Goal: Information Seeking & Learning: Learn about a topic

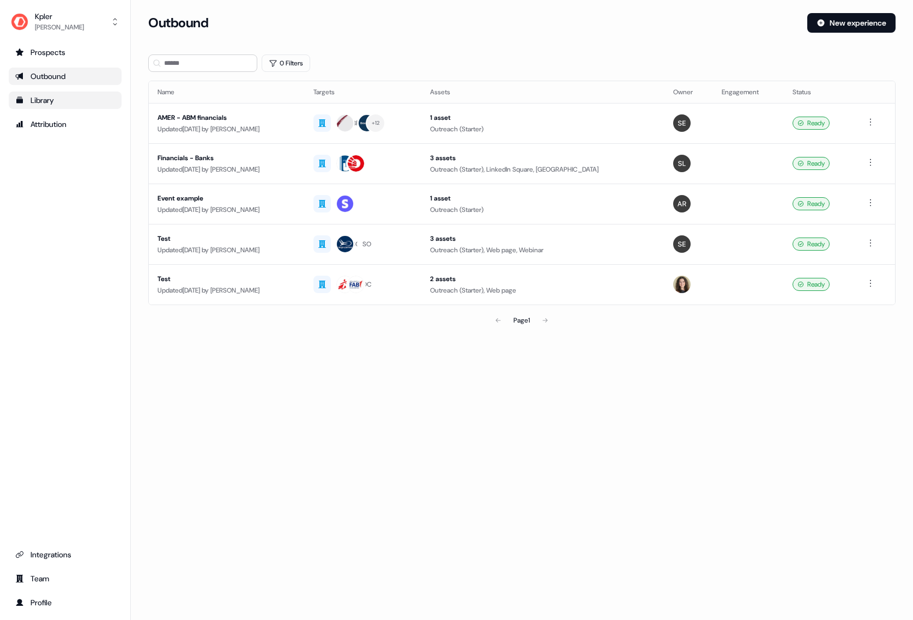
click at [69, 104] on div "Library" at bounding box center [65, 100] width 100 height 11
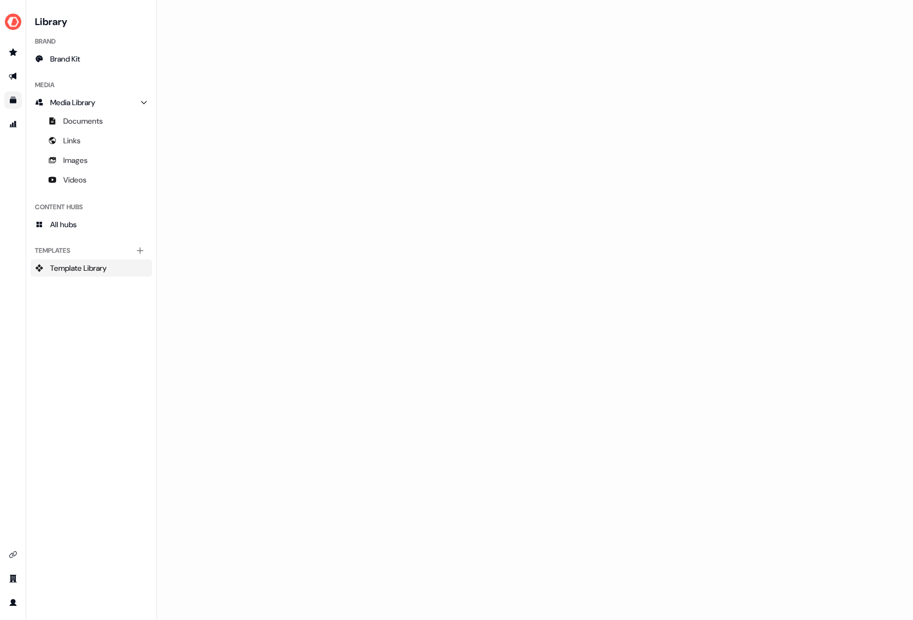
click at [76, 265] on span "Template Library" at bounding box center [78, 268] width 57 height 11
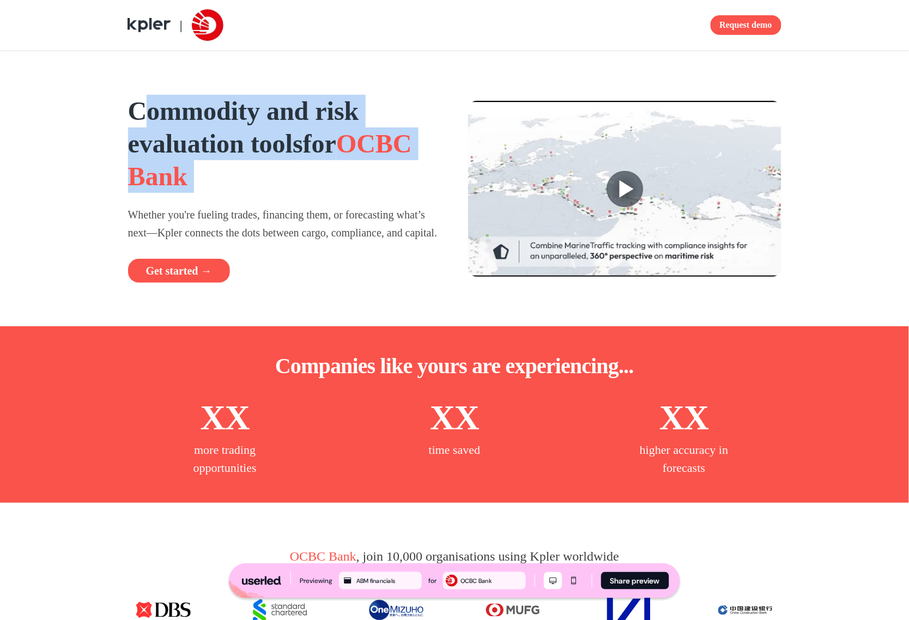
drag, startPoint x: 140, startPoint y: 119, endPoint x: 268, endPoint y: 205, distance: 153.6
click at [268, 205] on div "Commodity and risk evaluation tools for OCBC Bank Whether you're fueling trades…" at bounding box center [284, 189] width 313 height 188
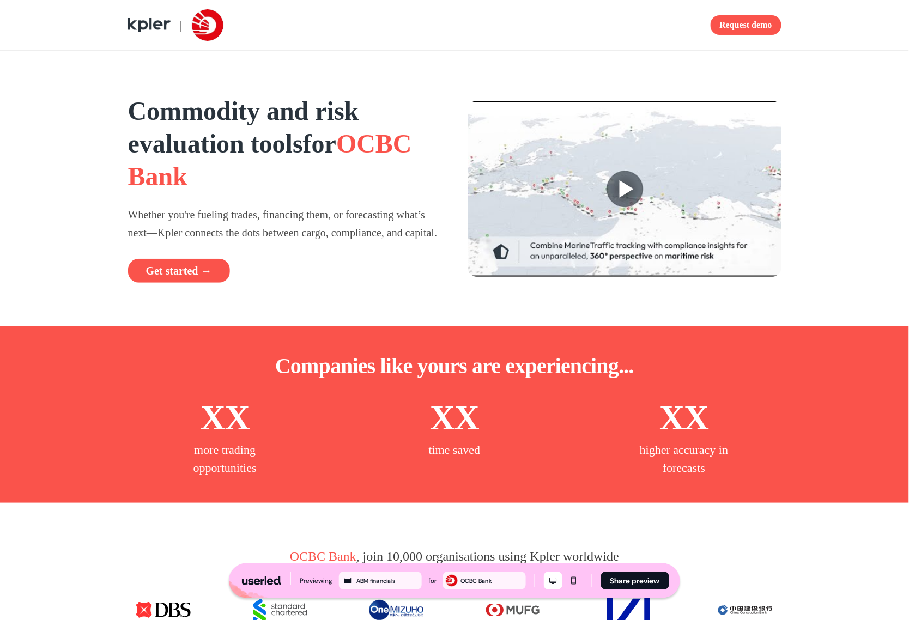
click at [244, 223] on p "Whether you're fueling trades, financing them, or forecasting what’s next—Kpler…" at bounding box center [284, 223] width 313 height 35
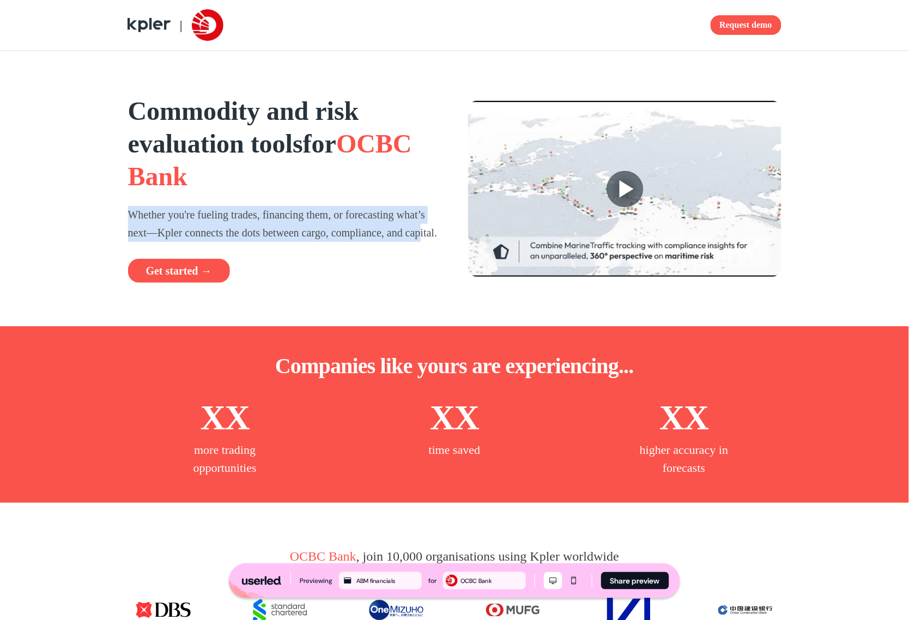
drag, startPoint x: 217, startPoint y: 217, endPoint x: 229, endPoint y: 245, distance: 30.3
click at [228, 243] on div "Commodity and risk evaluation tools for OCBC Bank Whether you're fueling trades…" at bounding box center [284, 189] width 313 height 188
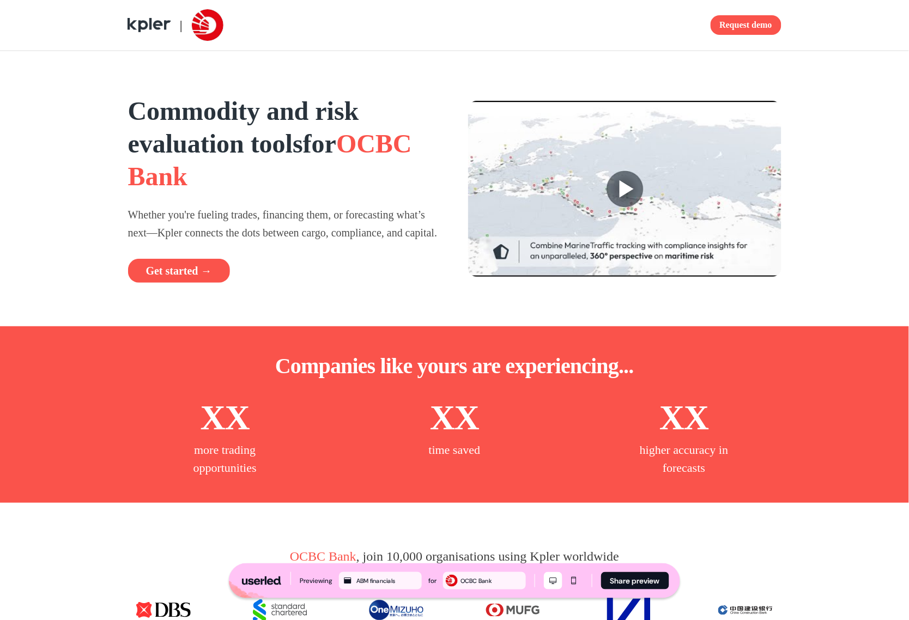
click at [233, 241] on p "Whether you're fueling trades, financing them, or forecasting what’s next—Kpler…" at bounding box center [284, 223] width 313 height 35
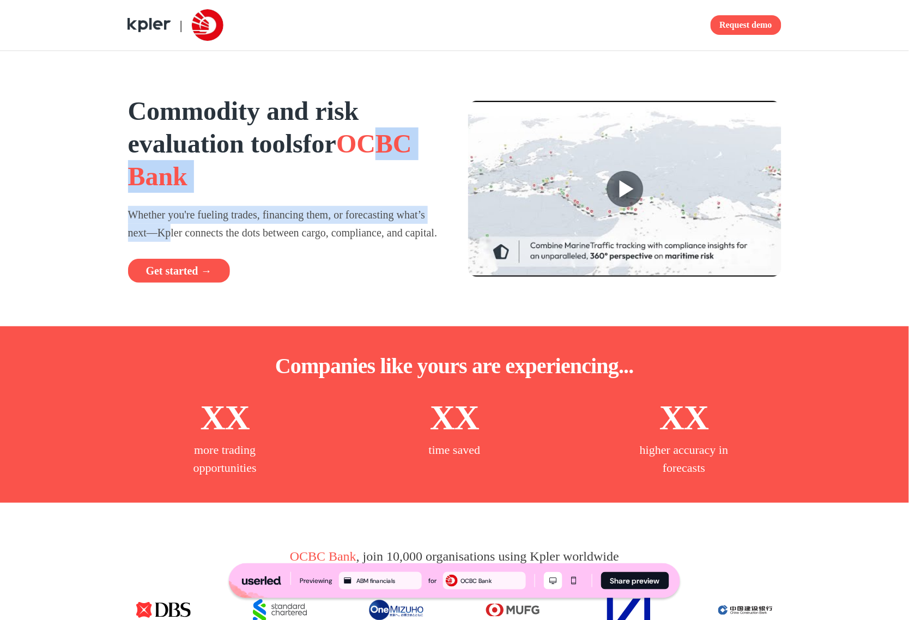
drag, startPoint x: 191, startPoint y: 209, endPoint x: 215, endPoint y: 245, distance: 43.1
click at [206, 228] on div "Commodity and risk evaluation tools for OCBC Bank Whether you're fueling trades…" at bounding box center [284, 189] width 313 height 188
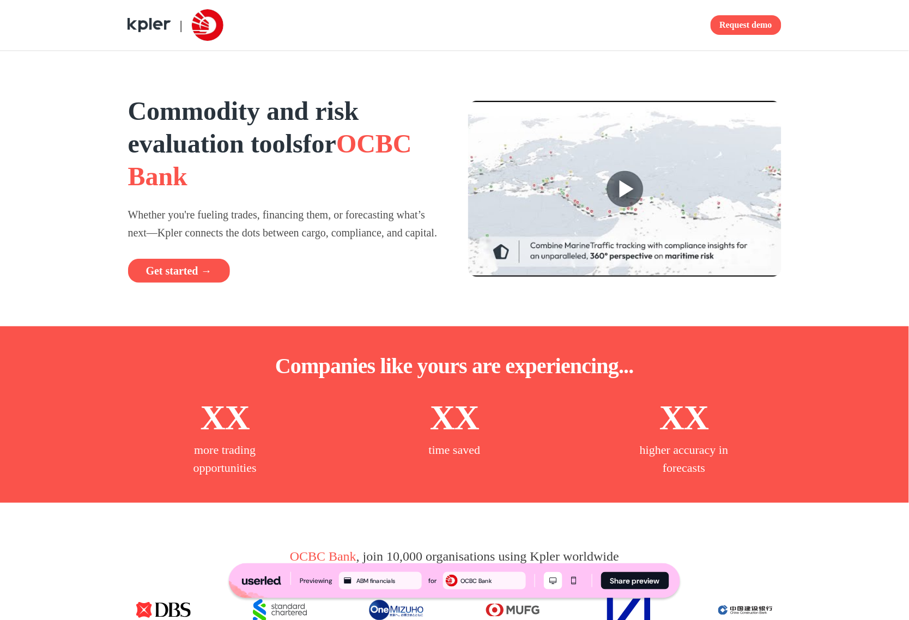
drag, startPoint x: 215, startPoint y: 246, endPoint x: 185, endPoint y: 198, distance: 56.8
click at [215, 241] on p "Whether you're fueling trades, financing them, or forecasting what’s next—Kpler…" at bounding box center [284, 223] width 313 height 35
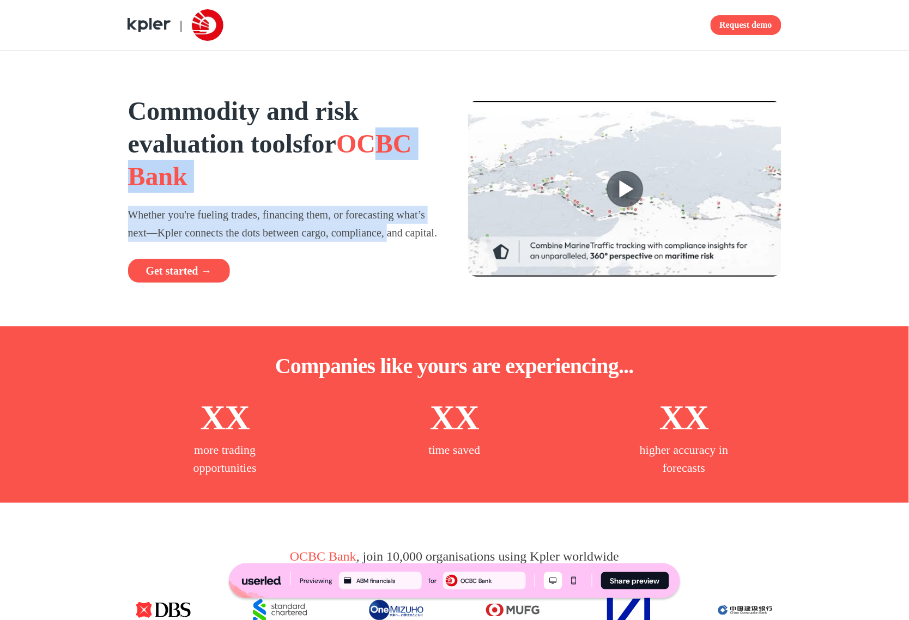
drag, startPoint x: 167, startPoint y: 194, endPoint x: 197, endPoint y: 241, distance: 55.9
click at [190, 243] on div "Commodity and risk evaluation tools for OCBC Bank Whether you're fueling trades…" at bounding box center [284, 189] width 313 height 188
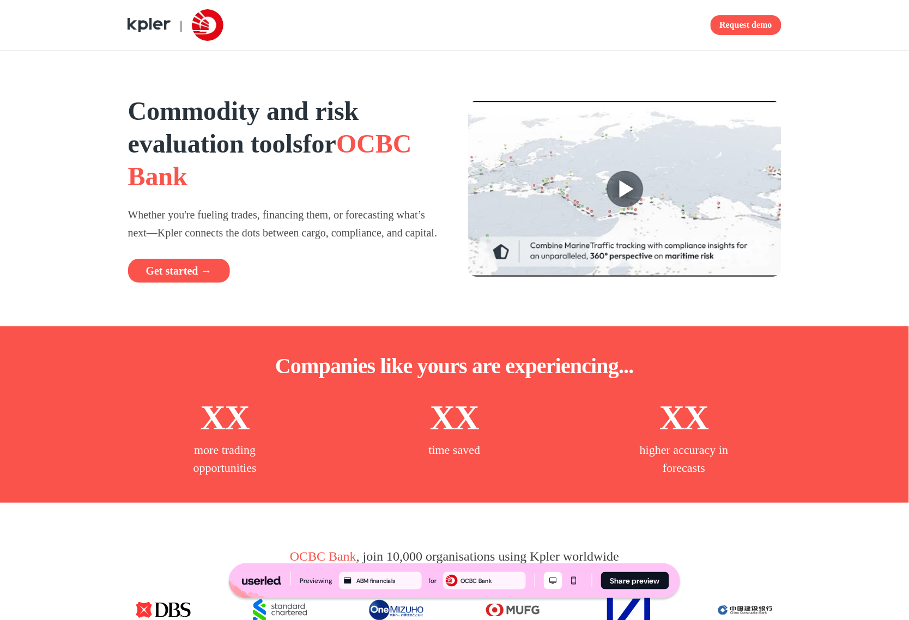
click at [198, 241] on p "Whether you're fueling trades, financing them, or forecasting what’s next—Kpler…" at bounding box center [284, 223] width 313 height 35
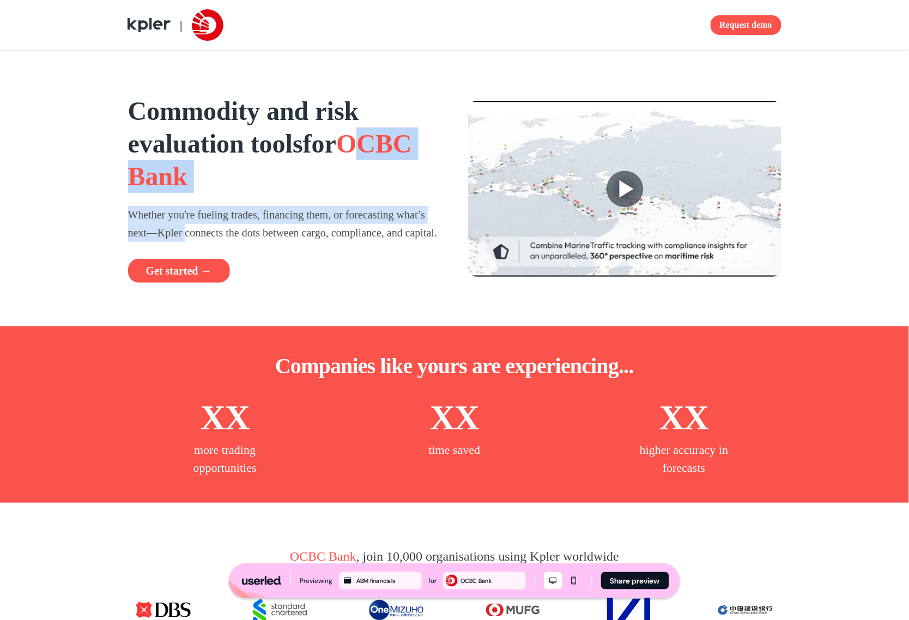
drag, startPoint x: 195, startPoint y: 222, endPoint x: 235, endPoint y: 246, distance: 46.6
click at [227, 242] on div "Commodity and risk evaluation tools for OCBC Bank Whether you're fueling trades…" at bounding box center [284, 189] width 313 height 188
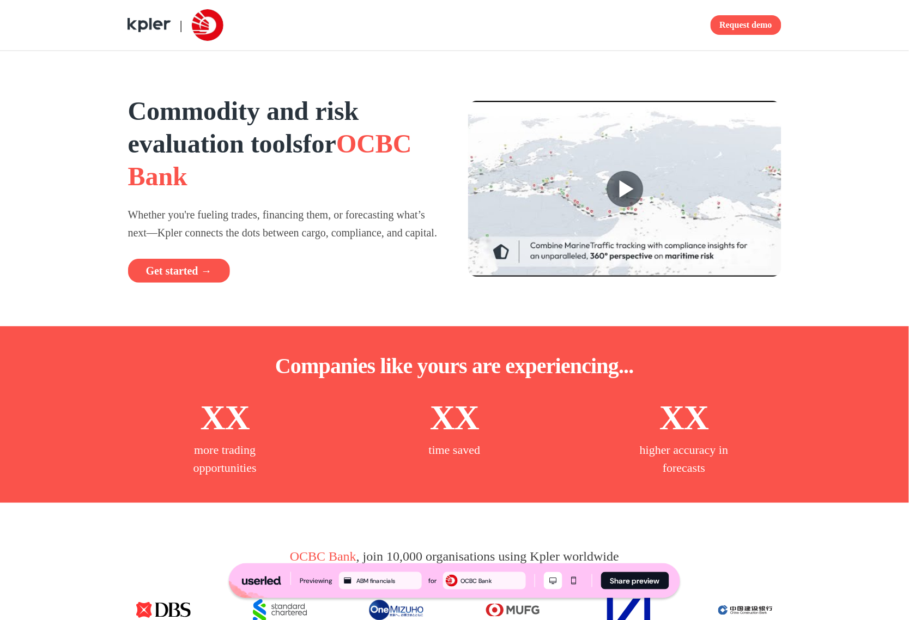
click at [235, 241] on p "Whether you're fueling trades, financing them, or forecasting what’s next—Kpler…" at bounding box center [284, 223] width 313 height 35
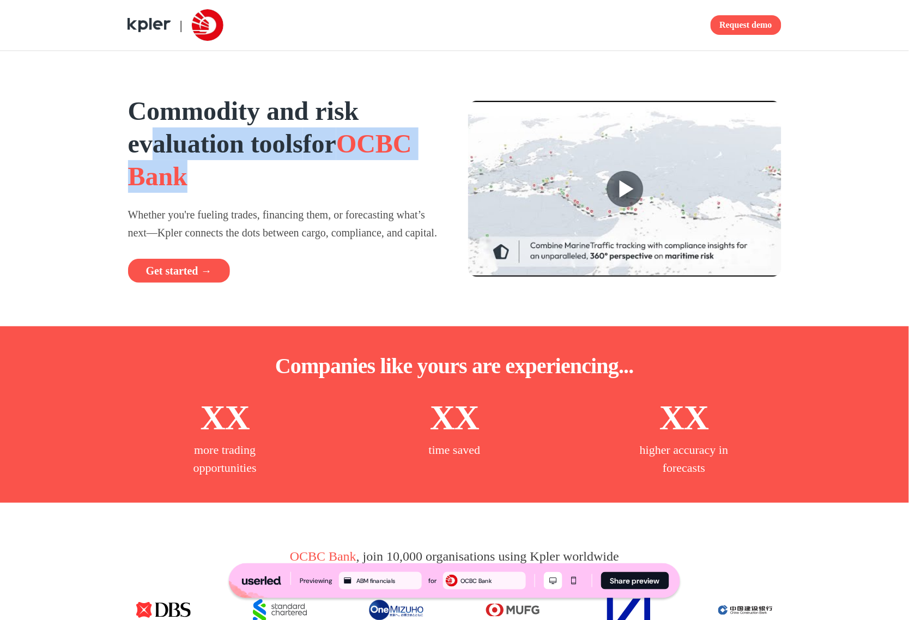
drag, startPoint x: 166, startPoint y: 166, endPoint x: 295, endPoint y: 179, distance: 130.3
click at [292, 179] on h1 "Commodity and risk evaluation tools for OCBC Bank" at bounding box center [284, 144] width 313 height 98
click at [295, 179] on h1 "Commodity and risk evaluation tools for OCBC Bank" at bounding box center [284, 144] width 313 height 98
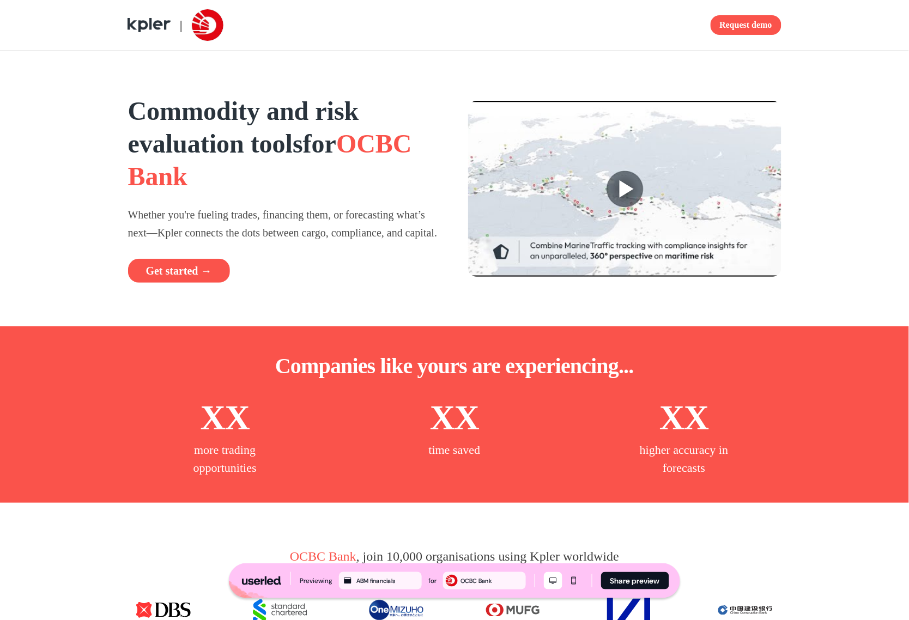
scroll to position [126, 0]
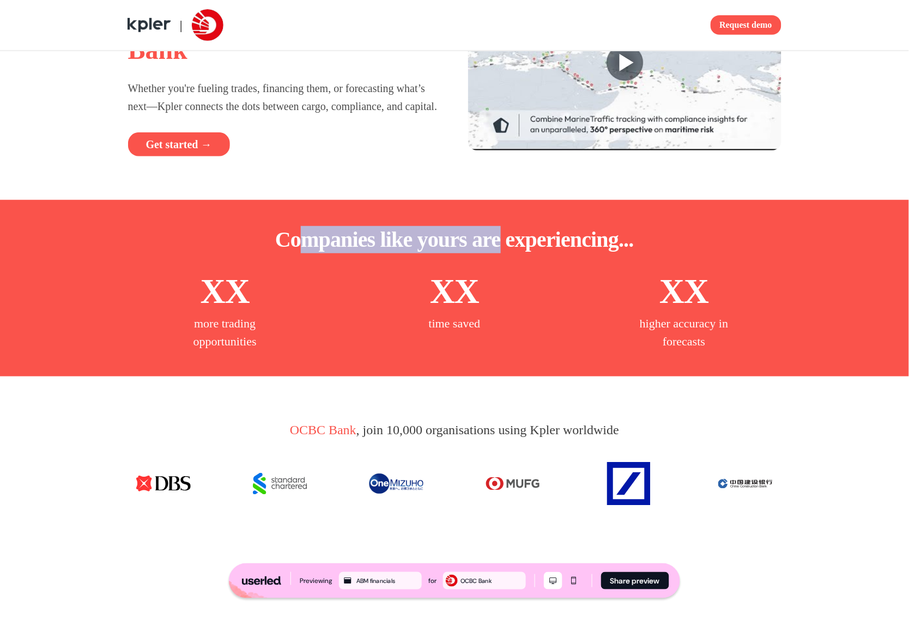
drag, startPoint x: 294, startPoint y: 249, endPoint x: 501, endPoint y: 266, distance: 208.3
click at [501, 253] on p "Companies like yours are experiencing..." at bounding box center [454, 239] width 359 height 27
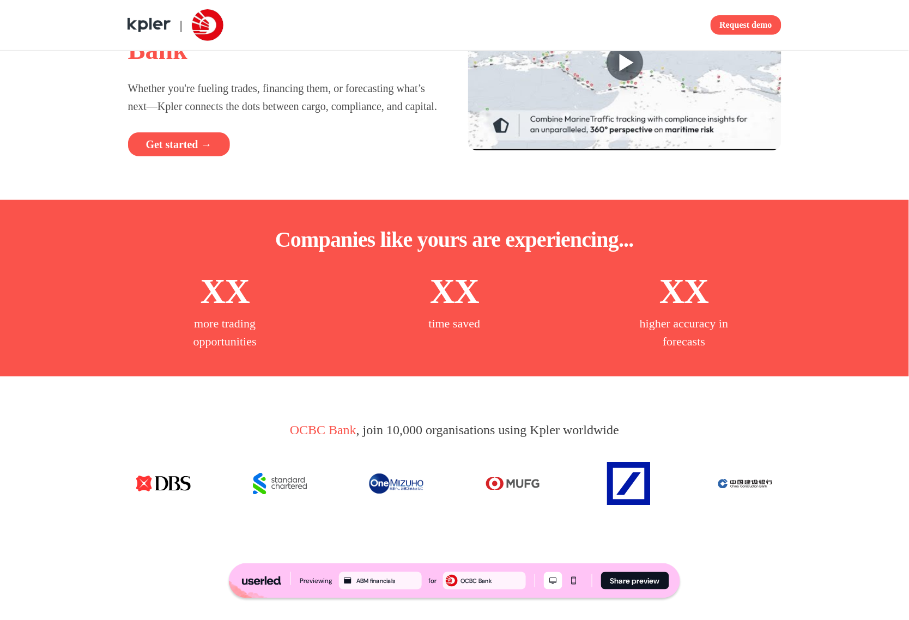
drag, startPoint x: 501, startPoint y: 266, endPoint x: 455, endPoint y: 292, distance: 52.9
click at [502, 253] on p "Companies like yours are experiencing..." at bounding box center [454, 239] width 359 height 27
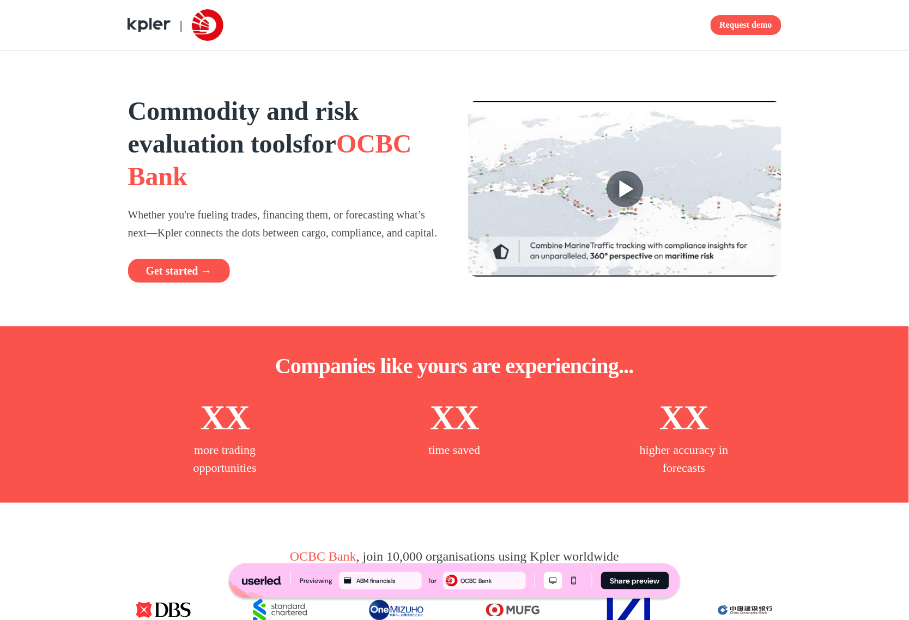
drag, startPoint x: 218, startPoint y: 29, endPoint x: 217, endPoint y: 47, distance: 18.0
click at [217, 47] on div "| Request demo" at bounding box center [454, 25] width 719 height 50
drag, startPoint x: 169, startPoint y: 175, endPoint x: 281, endPoint y: 187, distance: 112.4
click at [281, 187] on h1 "Commodity and risk evaluation tools for OCBC Bank" at bounding box center [284, 144] width 313 height 98
drag, startPoint x: 266, startPoint y: 173, endPoint x: 146, endPoint y: 170, distance: 119.9
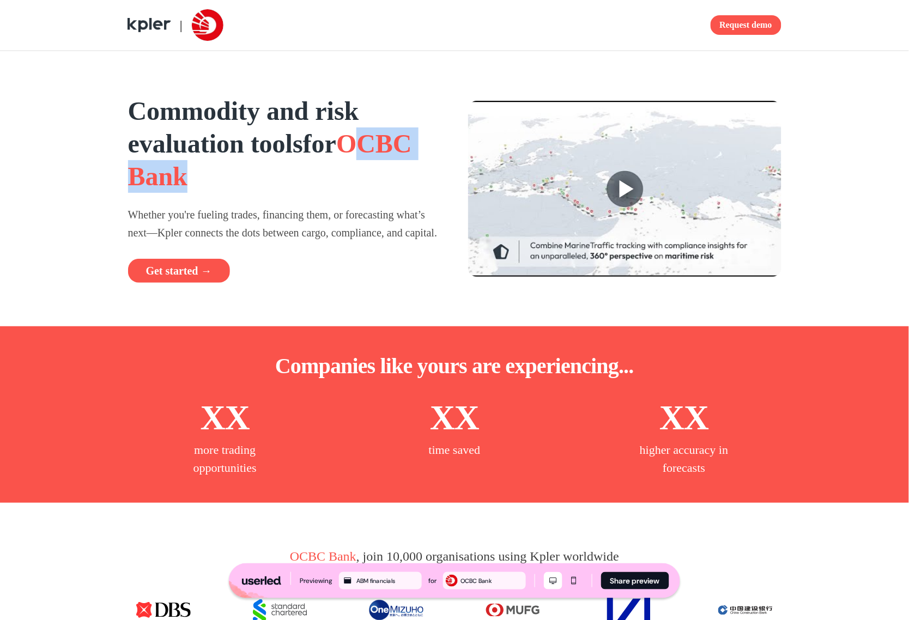
click at [146, 170] on span "OCBC Bank" at bounding box center [270, 160] width 284 height 62
click at [309, 165] on h1 "Commodity and risk evaluation tools for OCBC Bank" at bounding box center [284, 144] width 313 height 98
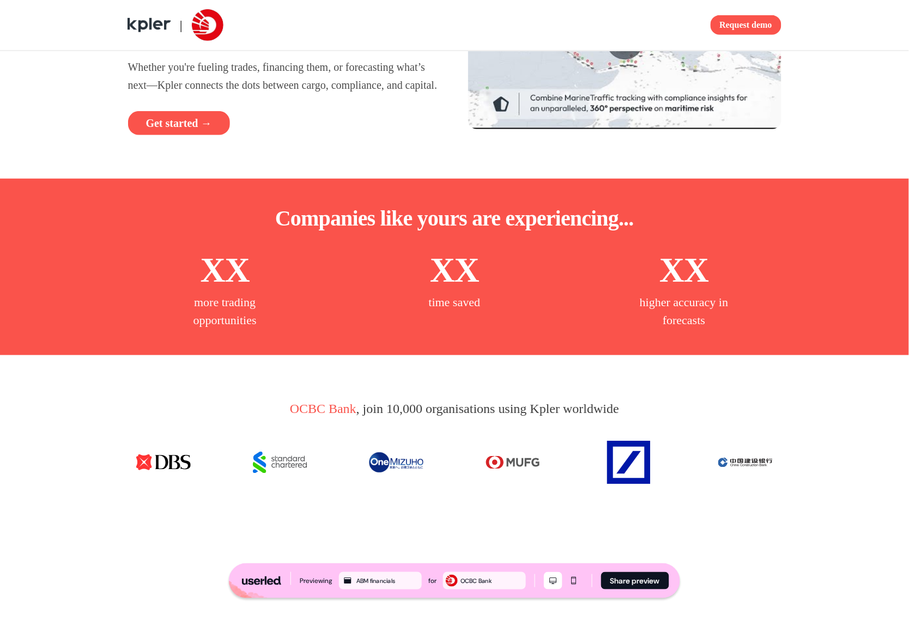
scroll to position [226, 0]
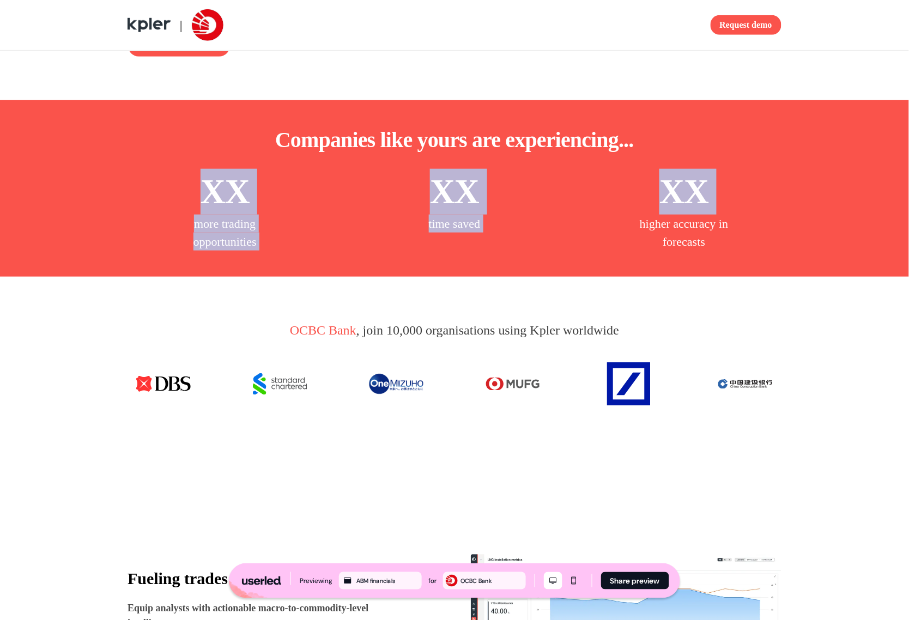
drag, startPoint x: 206, startPoint y: 216, endPoint x: 731, endPoint y: 231, distance: 525.0
click at [732, 227] on div "XX more trading opportunities XX time saved XX higher accuracy in forecasts" at bounding box center [454, 210] width 667 height 82
click at [731, 231] on div "XX higher accuracy in forecasts" at bounding box center [683, 210] width 109 height 82
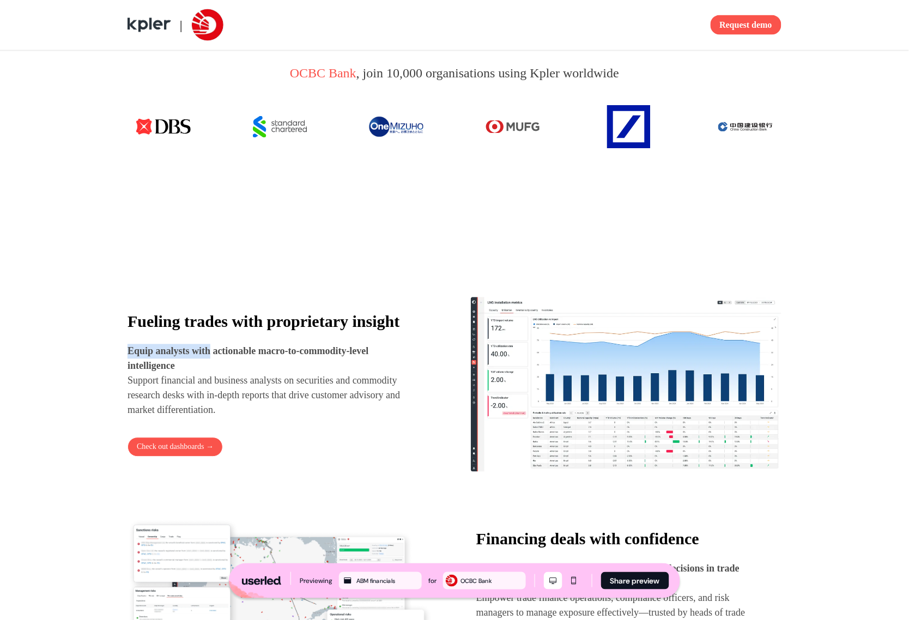
drag, startPoint x: 197, startPoint y: 373, endPoint x: 236, endPoint y: 402, distance: 48.7
click at [219, 389] on div "Fueling trades with proprietary insight Equip analysts with actionable macro-to…" at bounding box center [273, 365] width 291 height 105
drag, startPoint x: 236, startPoint y: 402, endPoint x: 241, endPoint y: 395, distance: 9.4
click at [238, 404] on p "Equip analysts with actionable macro-to-commodity-level intelligence Support fi…" at bounding box center [273, 381] width 291 height 74
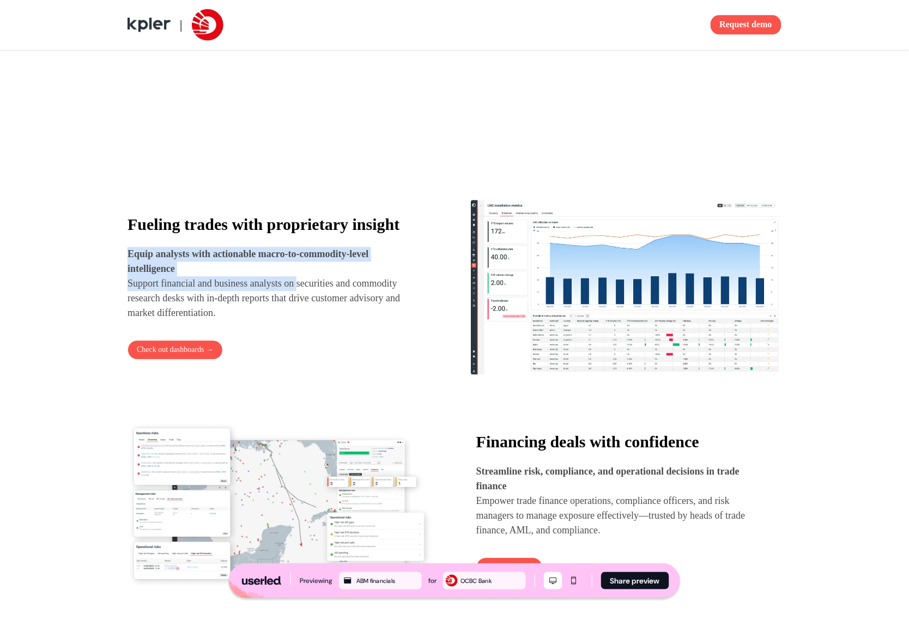
drag, startPoint x: 254, startPoint y: 292, endPoint x: 311, endPoint y: 313, distance: 60.7
click at [311, 313] on div "Fueling trades with proprietary insight Equip analysts with actionable macro-to…" at bounding box center [273, 268] width 291 height 105
click at [338, 321] on p "Equip analysts with actionable macro-to-commodity-level intelligence Support fi…" at bounding box center [273, 284] width 291 height 74
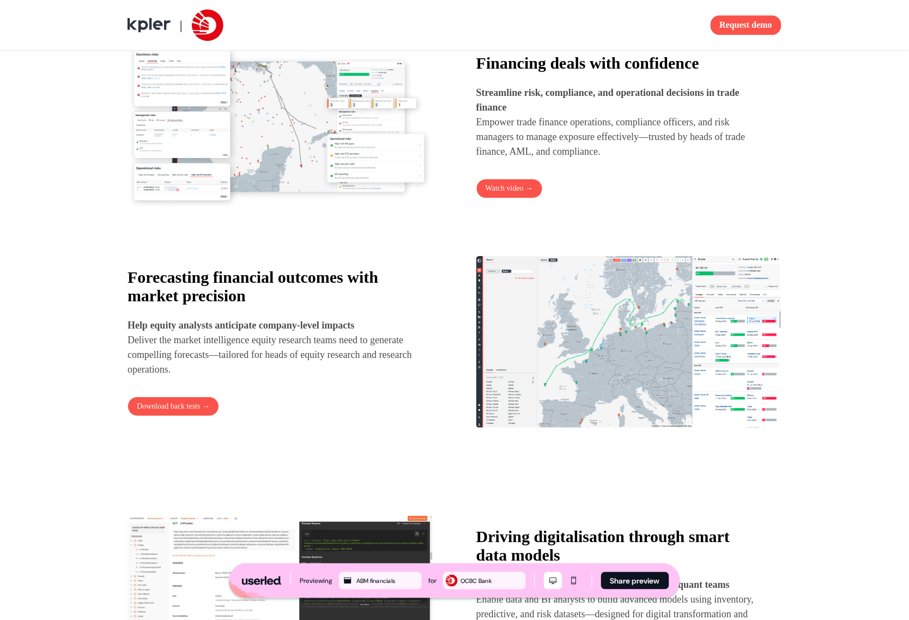
scroll to position [1017, 0]
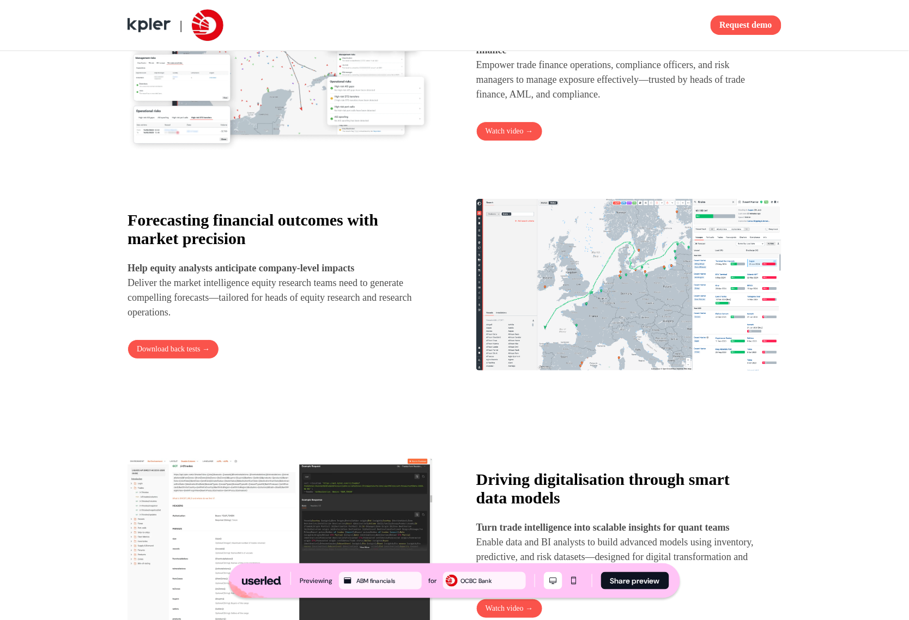
click at [378, 113] on img at bounding box center [280, 69] width 305 height 173
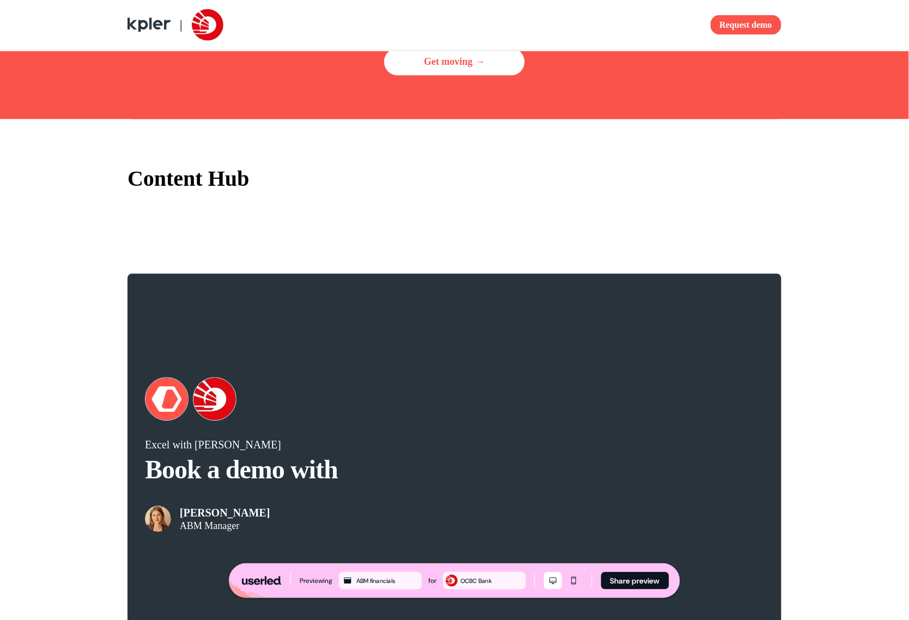
scroll to position [1936, 0]
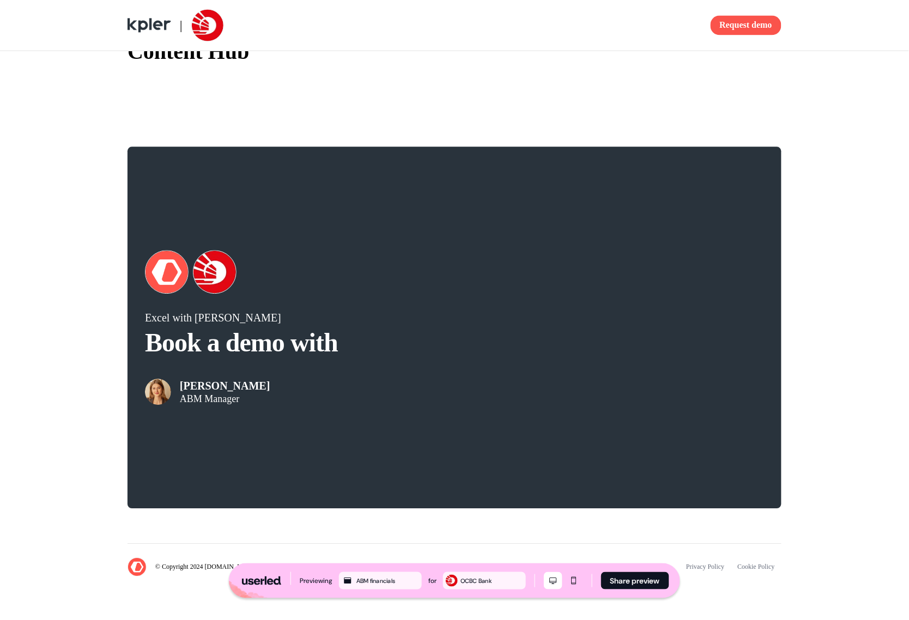
drag, startPoint x: 260, startPoint y: 352, endPoint x: 282, endPoint y: 399, distance: 52.4
click at [283, 399] on div "Excel with Kpler Book a demo with [PERSON_NAME] ABM Manager" at bounding box center [300, 358] width 310 height 94
click at [282, 401] on div "[PERSON_NAME] ABM Manager" at bounding box center [300, 383] width 310 height 44
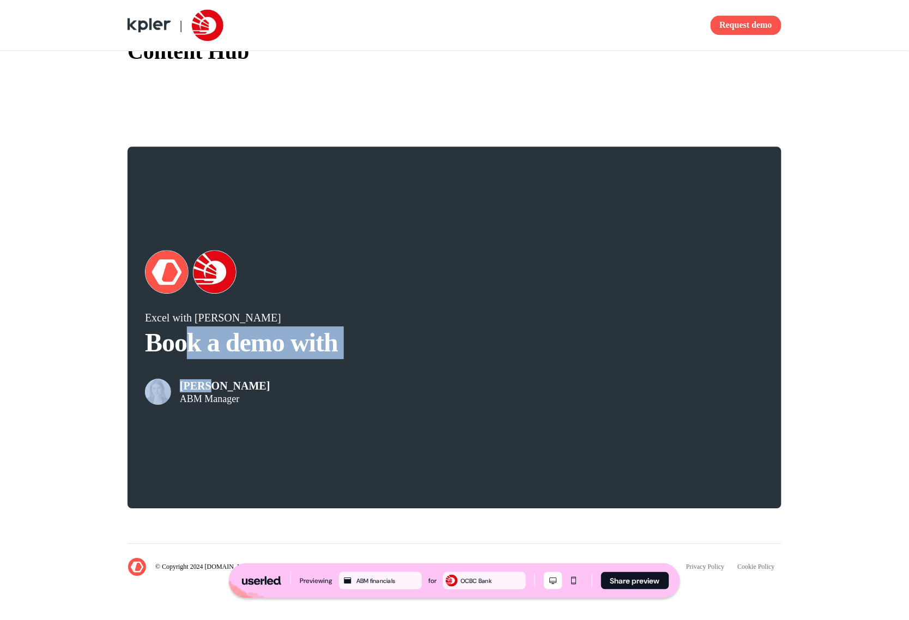
drag, startPoint x: 203, startPoint y: 374, endPoint x: 207, endPoint y: 387, distance: 13.3
click at [207, 387] on div "Excel with Kpler Book a demo with [PERSON_NAME] ABM Manager" at bounding box center [300, 358] width 310 height 94
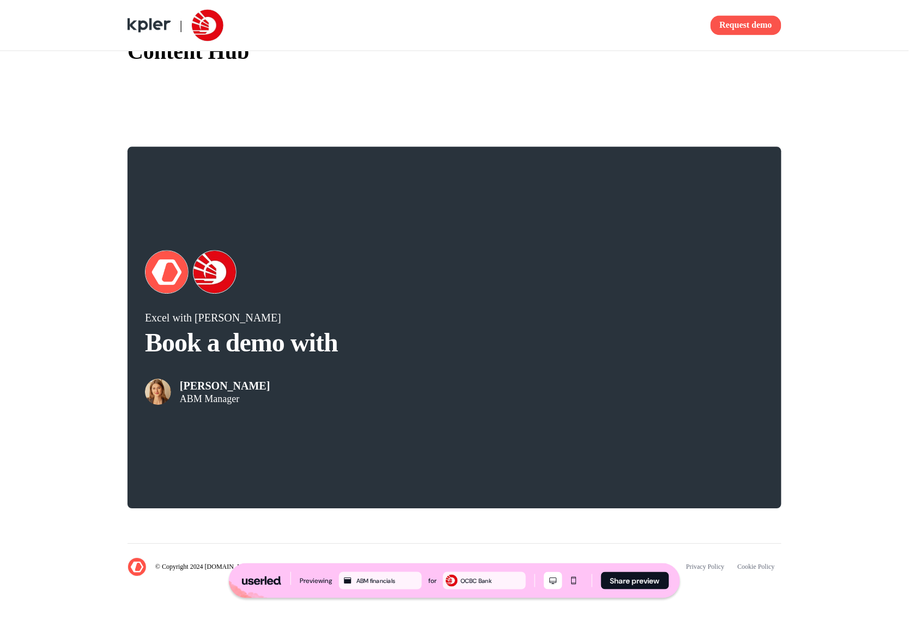
click at [211, 399] on p "ABM Manager" at bounding box center [225, 398] width 90 height 11
click at [361, 132] on div "Excel with Kpler Book a demo with [PERSON_NAME] ABM Manager" at bounding box center [454, 327] width 719 height 397
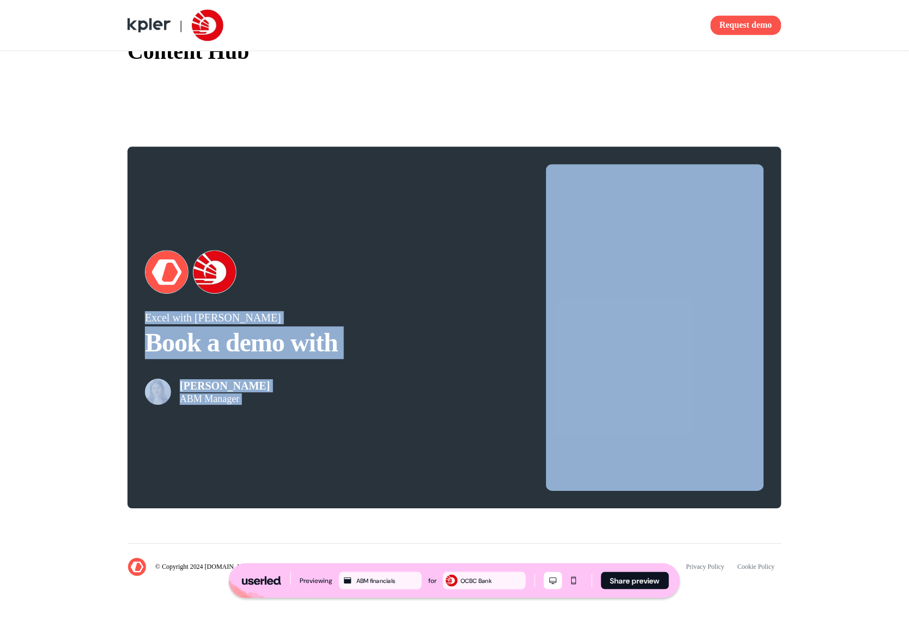
drag, startPoint x: 232, startPoint y: 175, endPoint x: 547, endPoint y: 309, distance: 342.1
click at [1, 145] on div "Excel with Kpler Book a demo with [PERSON_NAME] ABM Manager" at bounding box center [454, 327] width 909 height 397
click at [459, 238] on div "Excel with Kpler Book a demo with [PERSON_NAME] ABM Manager" at bounding box center [455, 328] width 654 height 362
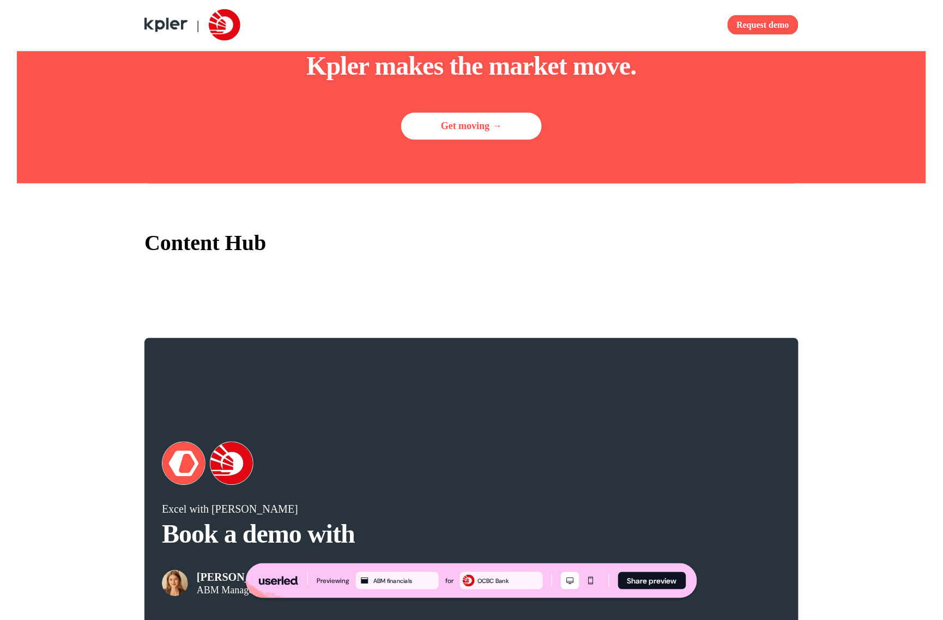
scroll to position [1698, 0]
